Goal: Transaction & Acquisition: Purchase product/service

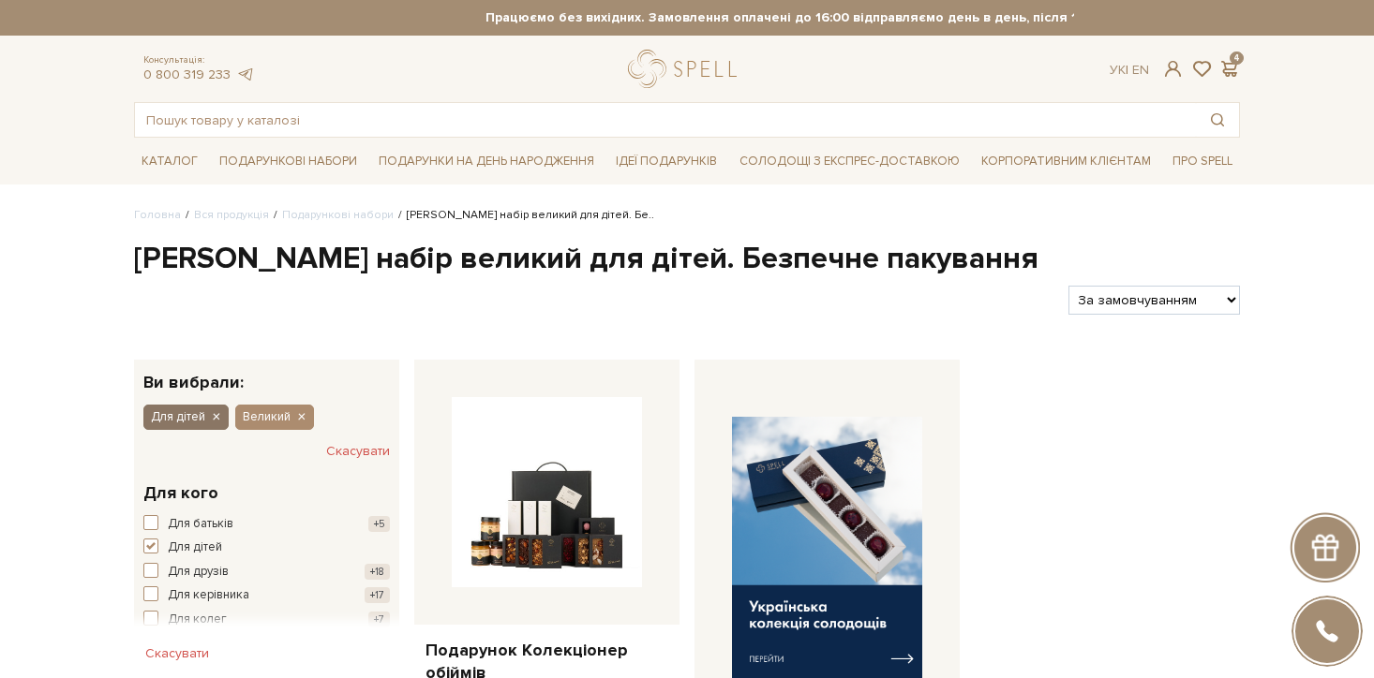
click at [215, 417] on icon "button" at bounding box center [215, 418] width 11 height 17
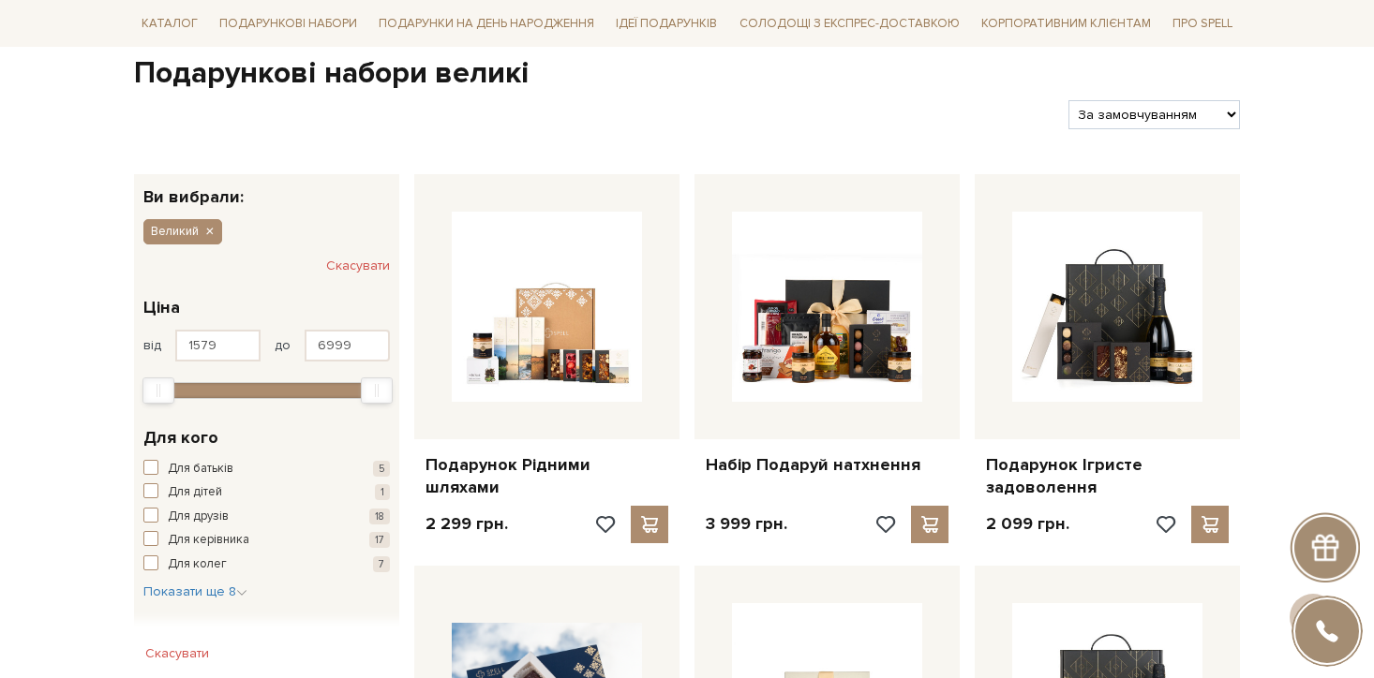
scroll to position [196, 0]
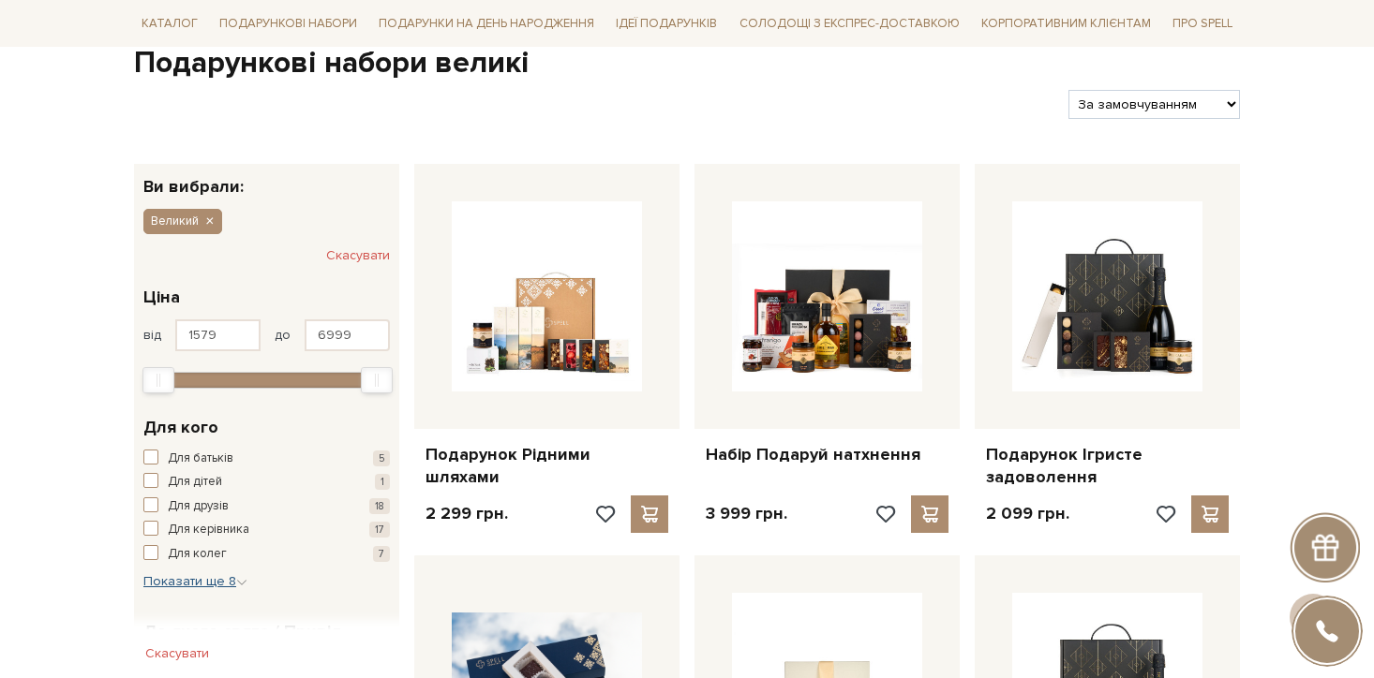
click at [205, 583] on span "Показати ще 8" at bounding box center [195, 582] width 104 height 16
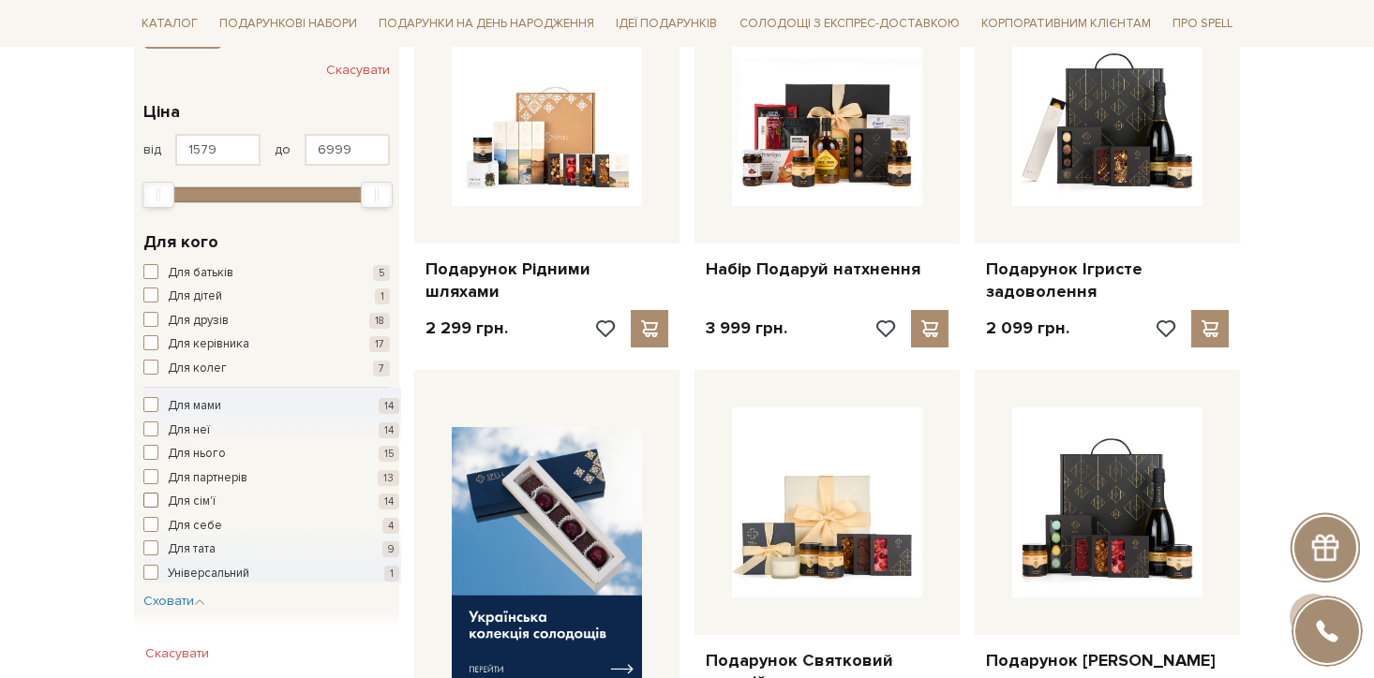
click at [200, 503] on span "Для сім'ї" at bounding box center [192, 502] width 48 height 19
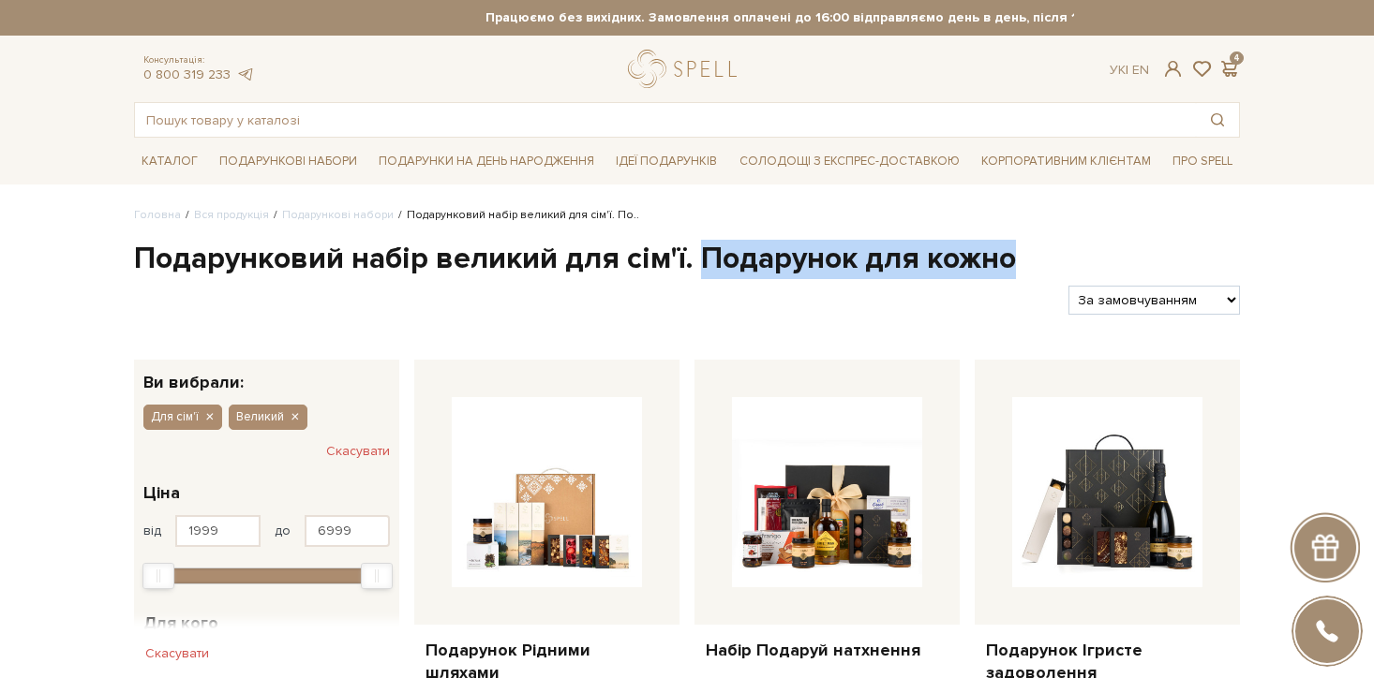
drag, startPoint x: 698, startPoint y: 259, endPoint x: 1123, endPoint y: 257, distance: 424.5
click at [1123, 257] on h1 "Подарунковий набір великий для сім'ї. Подарунок для кожно" at bounding box center [687, 259] width 1106 height 39
copy h1 "Подарунок для кожно"
